Goal: Task Accomplishment & Management: Use online tool/utility

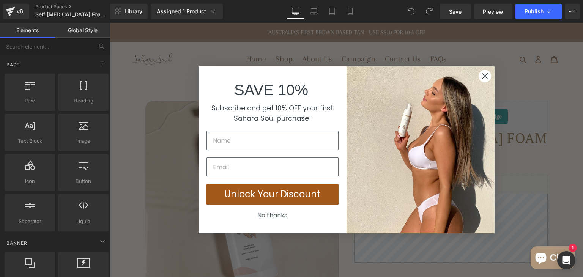
click at [478, 78] on circle "Close dialog" at bounding box center [484, 76] width 13 height 13
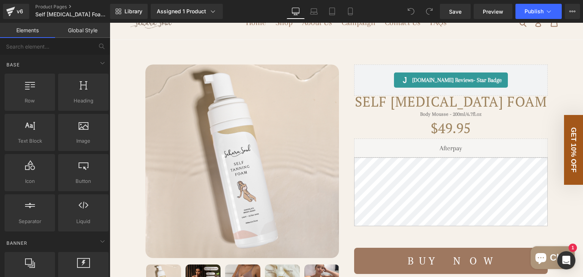
scroll to position [50, 0]
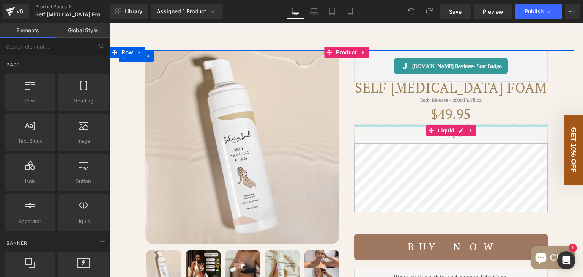
click at [395, 140] on div "Liquid" at bounding box center [451, 134] width 194 height 19
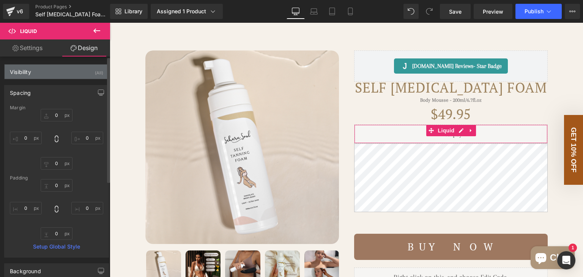
click at [65, 73] on div "Visibility (All)" at bounding box center [57, 72] width 104 height 14
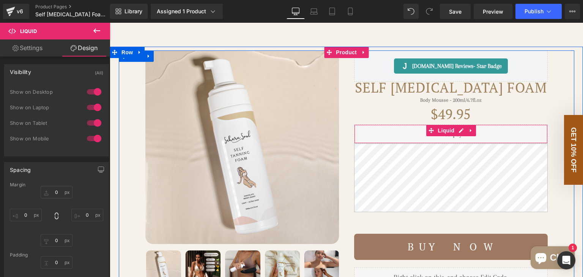
click at [393, 141] on div "Liquid" at bounding box center [451, 134] width 194 height 19
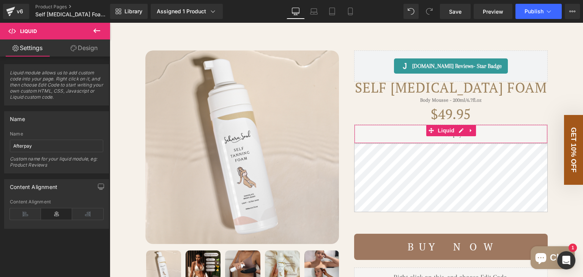
click at [86, 46] on link "Design" at bounding box center [84, 47] width 55 height 17
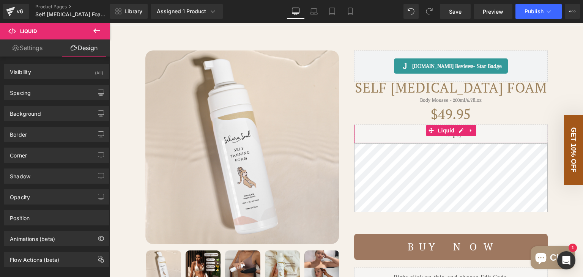
click at [34, 50] on link "Settings" at bounding box center [27, 47] width 55 height 17
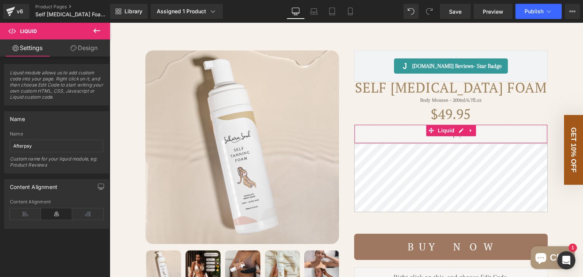
click at [81, 44] on link "Design" at bounding box center [84, 47] width 55 height 17
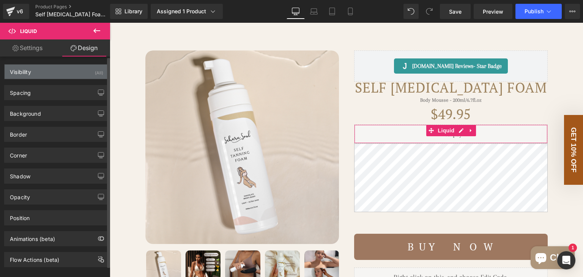
click at [67, 70] on div "Visibility (All)" at bounding box center [57, 72] width 104 height 14
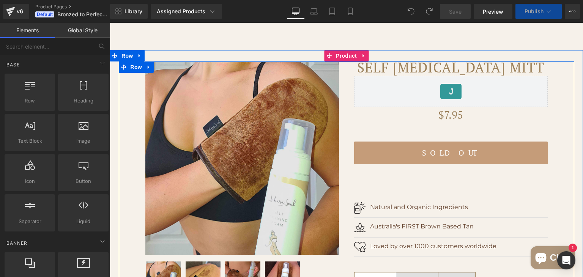
scroll to position [50, 0]
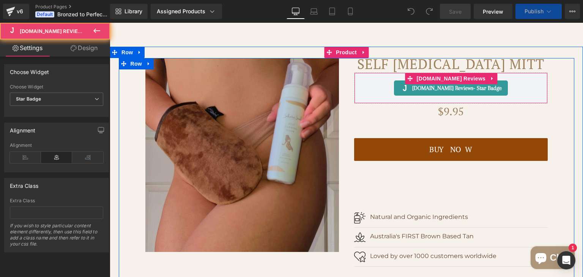
click at [374, 104] on div "[DOMAIN_NAME] Reviews - Star Badge [DOMAIN_NAME] Reviews" at bounding box center [451, 88] width 194 height 31
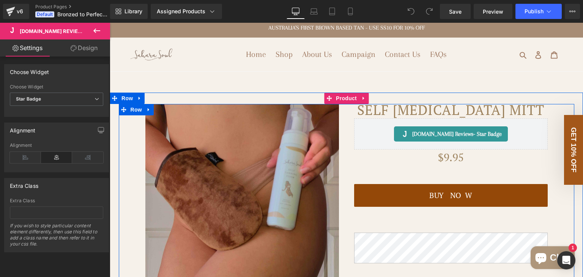
scroll to position [0, 0]
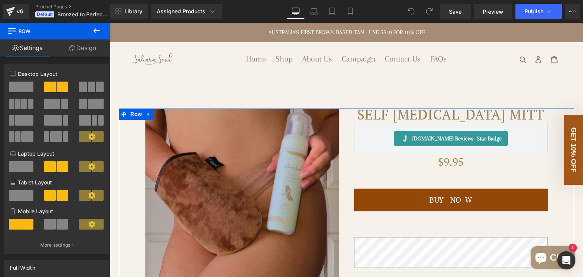
click at [75, 49] on link "Design" at bounding box center [82, 47] width 55 height 17
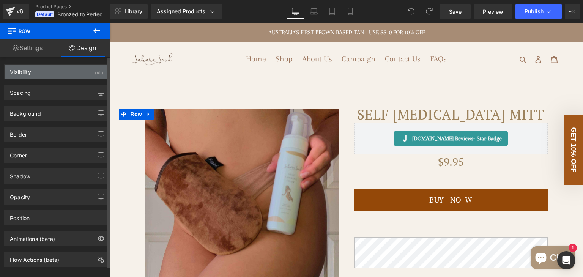
click at [46, 73] on div "Visibility (All)" at bounding box center [57, 72] width 104 height 14
